Goal: Information Seeking & Learning: Learn about a topic

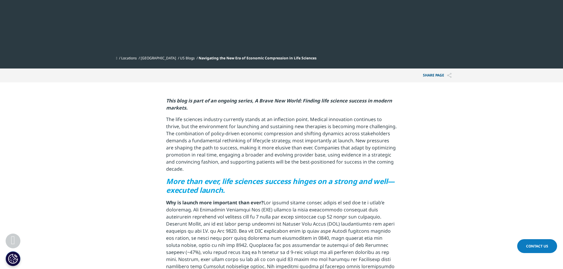
scroll to position [207, 0]
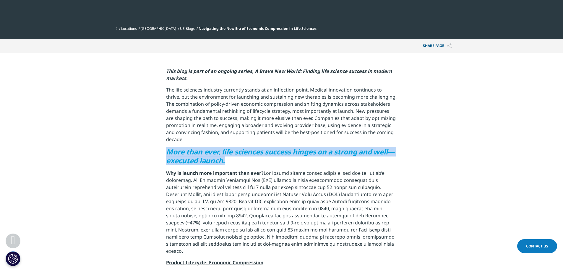
drag, startPoint x: 168, startPoint y: 128, endPoint x: 244, endPoint y: 140, distance: 76.8
click at [244, 148] on h5 "More than ever, life sciences success hinges on a strong and well—executed laun…" at bounding box center [281, 159] width 231 height 22
copy span "More than ever, life sciences success hinges on a strong and well—executed laun…"
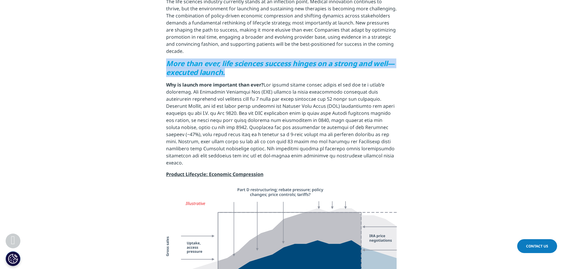
scroll to position [296, 0]
drag, startPoint x: 355, startPoint y: 113, endPoint x: 352, endPoint y: 133, distance: 20.0
click at [352, 133] on p "Why is launch more important than ever?" at bounding box center [281, 126] width 231 height 90
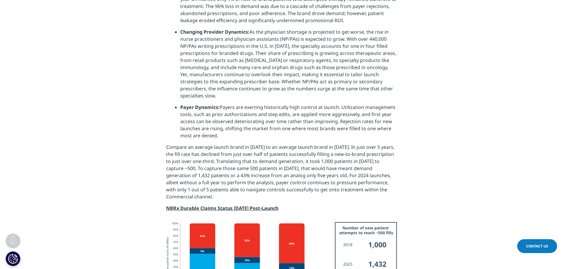
scroll to position [916, 0]
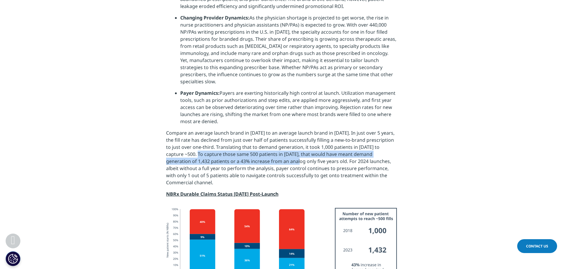
drag, startPoint x: 192, startPoint y: 111, endPoint x: 271, endPoint y: 116, distance: 79.1
click at [271, 129] on p "Compare an average launch brand in [DATE] to an average launch brand in [DATE].…" at bounding box center [281, 159] width 231 height 61
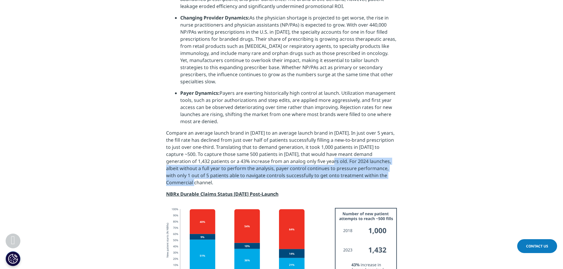
drag, startPoint x: 303, startPoint y: 117, endPoint x: 399, endPoint y: 132, distance: 96.4
click at [399, 132] on section "This blog is part of an ongoing series, A Brave New World: Finding life science…" at bounding box center [281, 80] width 563 height 1474
copy p "For 2024 launches, albeit without a full year to perform the analysis, payer co…"
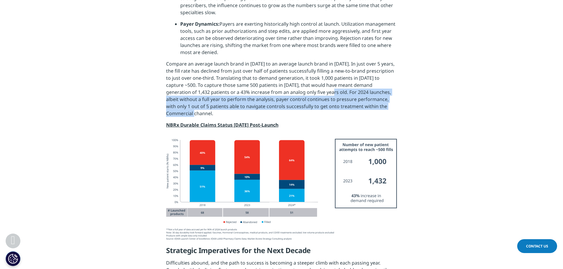
scroll to position [946, 0]
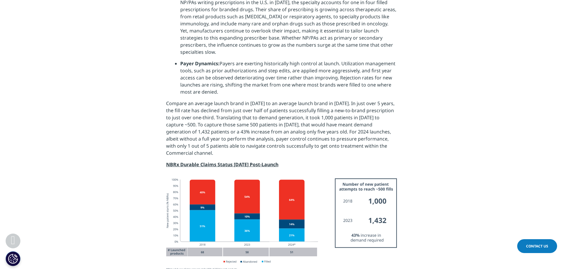
click at [168, 100] on p "Compare an average launch brand in [DATE] to an average launch brand in [DATE].…" at bounding box center [281, 130] width 231 height 61
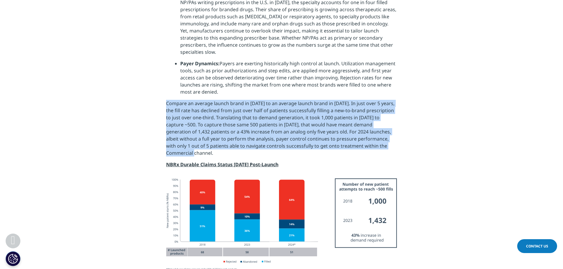
drag, startPoint x: 167, startPoint y: 59, endPoint x: 398, endPoint y: 104, distance: 234.9
click at [398, 104] on section "This blog is part of an ongoing series, A Brave New World: Finding life science…" at bounding box center [281, 51] width 563 height 1474
copy p "Compare an average launch brand in [DATE] to an average launch brand in [DATE].…"
click at [284, 100] on p "Compare an average launch brand in [DATE] to an average launch brand in [DATE].…" at bounding box center [281, 130] width 231 height 61
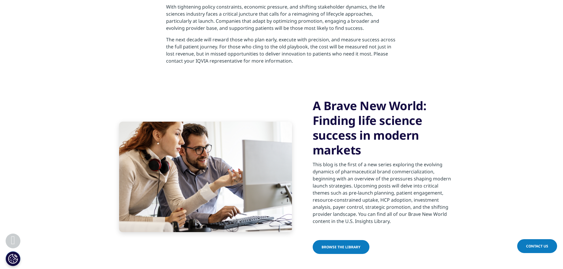
scroll to position [1744, 0]
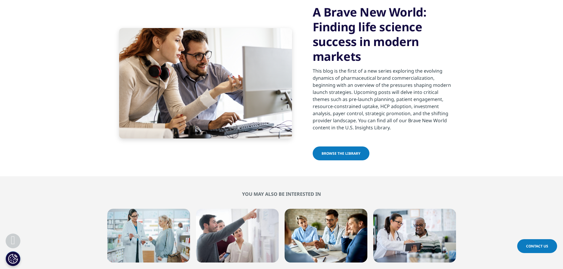
click at [354, 151] on span "BROWSE THE LIBRARY" at bounding box center [341, 153] width 39 height 5
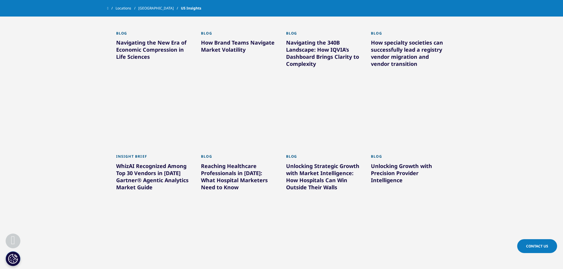
scroll to position [170, 0]
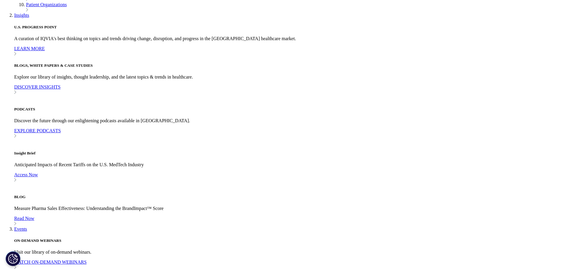
scroll to position [266, 0]
drag, startPoint x: 168, startPoint y: 92, endPoint x: 325, endPoint y: 167, distance: 173.9
copy p "Why is launch more important than ever? The modern market answer starts at the …"
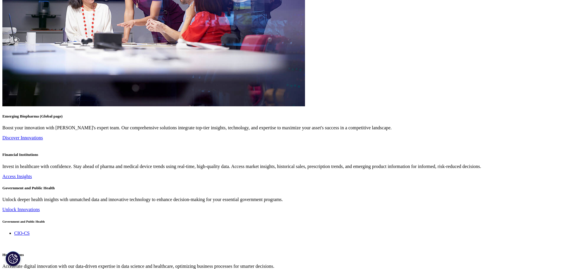
scroll to position [1419, 0]
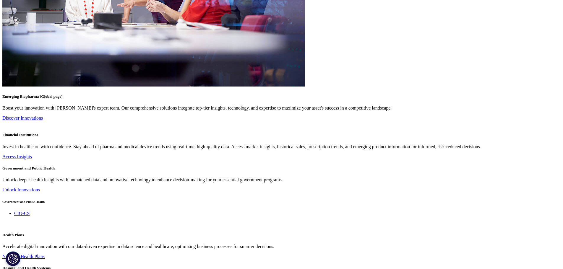
drag, startPoint x: 256, startPoint y: 109, endPoint x: 315, endPoint y: 235, distance: 139.3
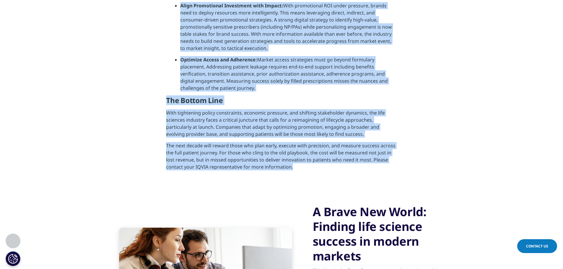
copy div "A Brave New World: Finding life science success in modern markets. The life sci…"
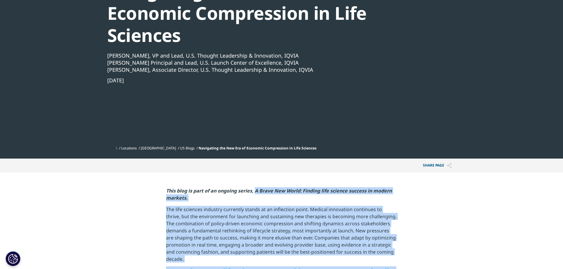
scroll to position [89, 0]
